Goal: Task Accomplishment & Management: Manage account settings

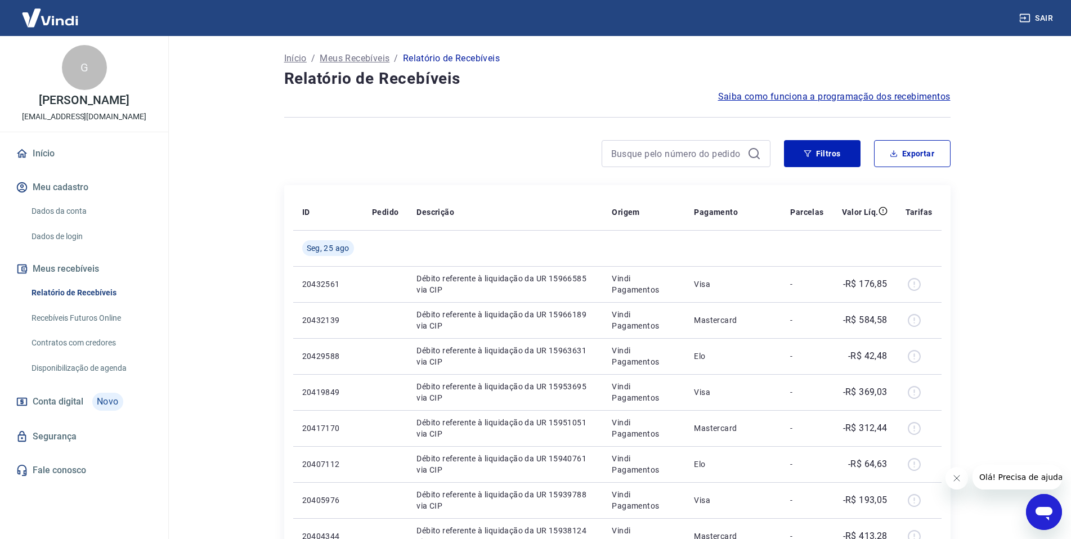
click at [83, 185] on button "Meu cadastro" at bounding box center [84, 187] width 141 height 25
click at [82, 165] on link "Início" at bounding box center [84, 153] width 141 height 25
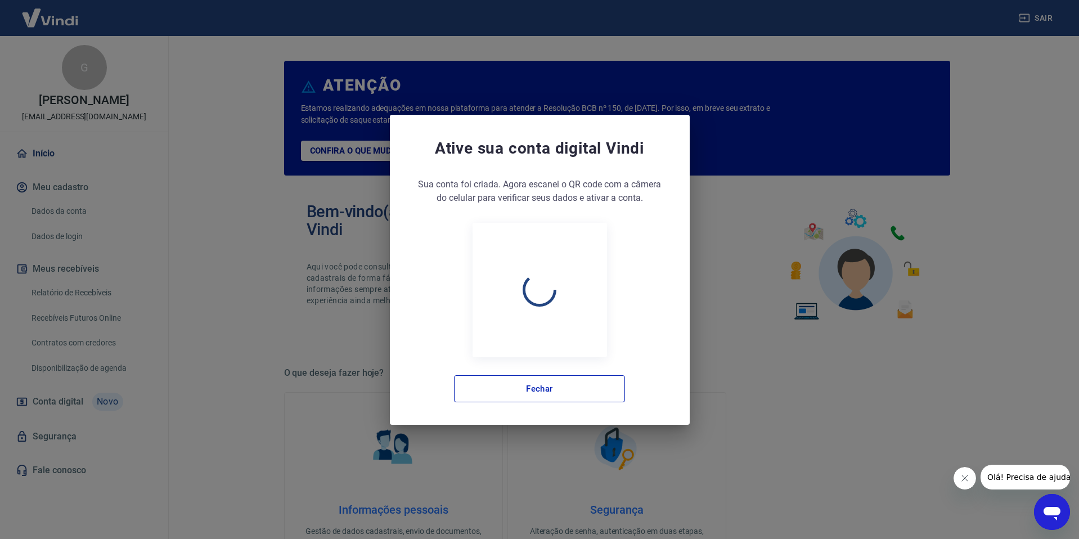
click at [84, 153] on div "Ative sua conta digital [PERSON_NAME] conta foi criada. Agora clique no botão a…" at bounding box center [539, 269] width 1079 height 539
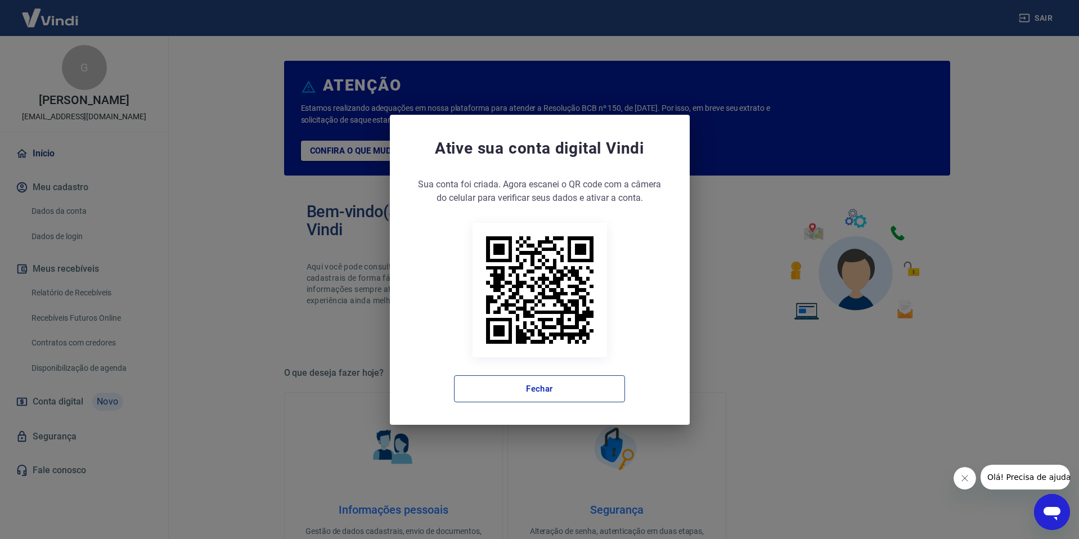
click at [515, 385] on button "Fechar" at bounding box center [539, 388] width 171 height 27
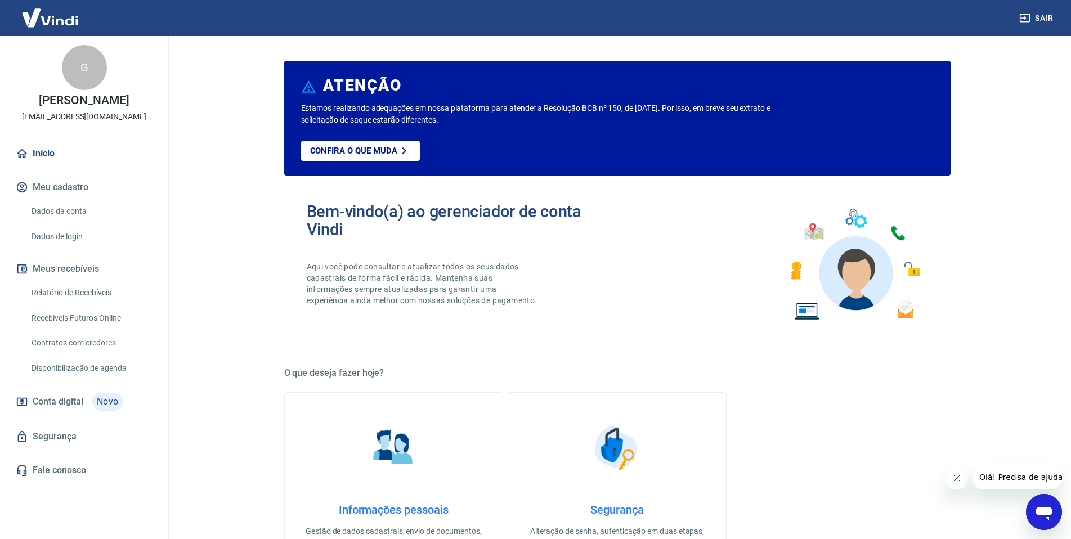
scroll to position [225, 0]
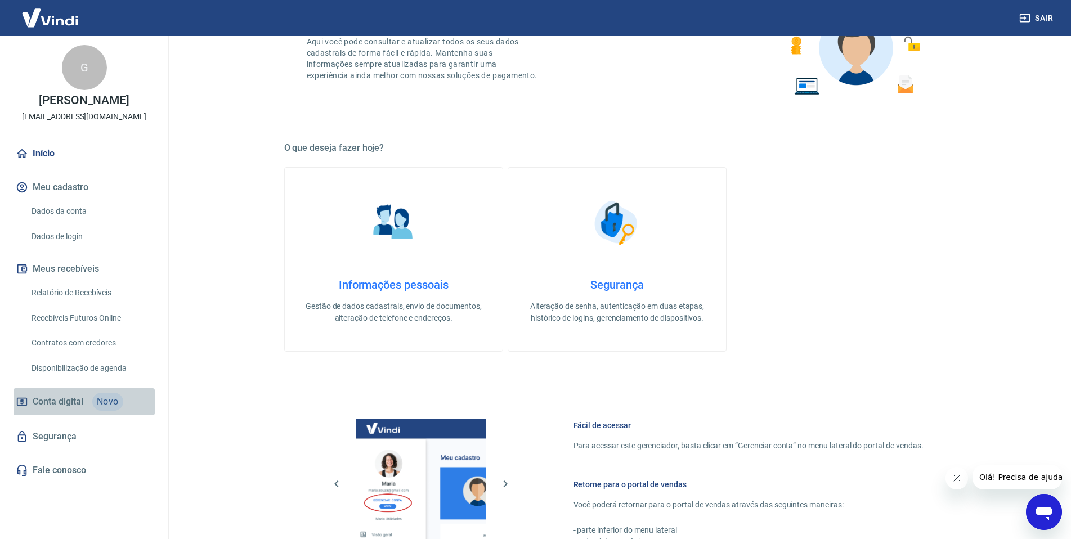
click at [59, 404] on span "Conta digital" at bounding box center [58, 402] width 51 height 16
